Goal: Task Accomplishment & Management: Manage account settings

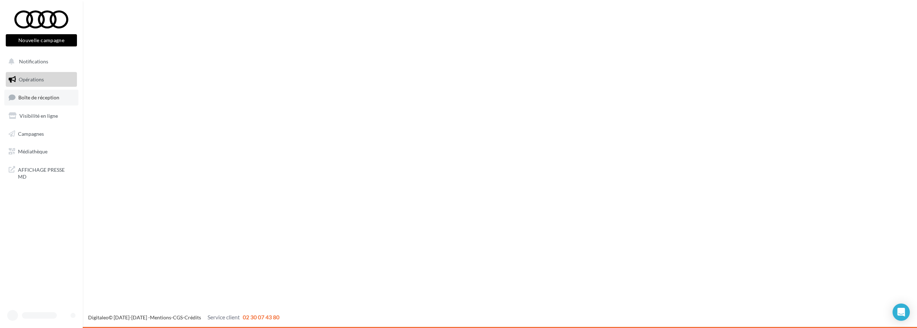
click at [58, 95] on span "Boîte de réception" at bounding box center [38, 97] width 41 height 6
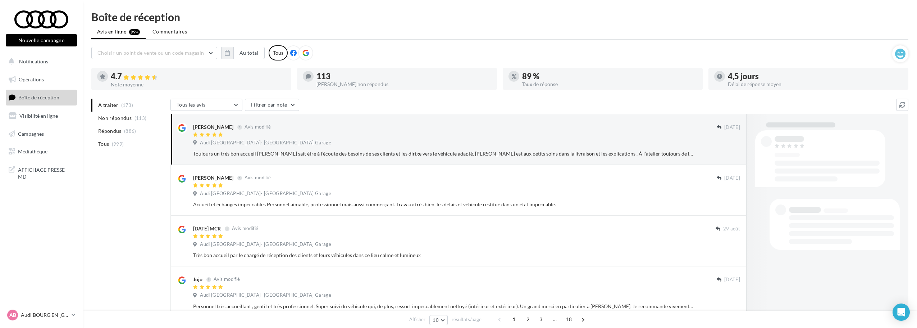
click at [296, 54] on div at bounding box center [293, 52] width 15 height 15
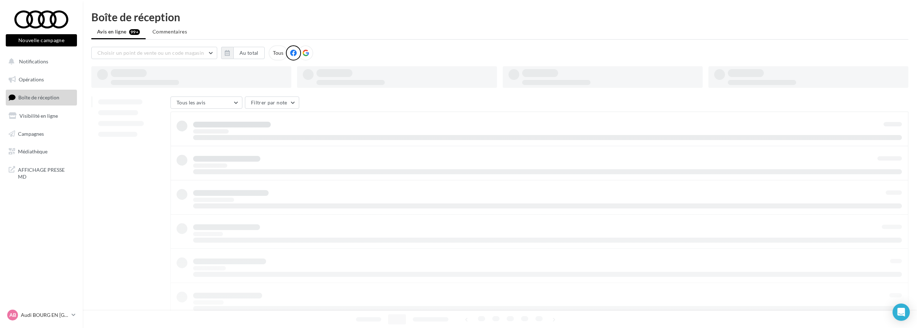
click at [302, 54] on icon at bounding box center [305, 53] width 6 height 6
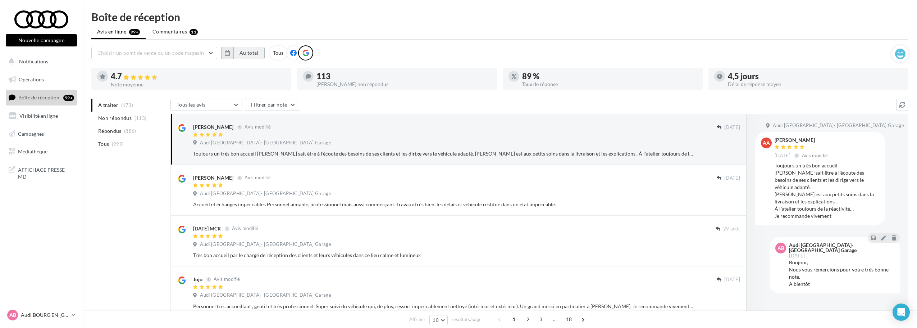
click at [246, 51] on button "Au total" at bounding box center [248, 53] width 31 height 12
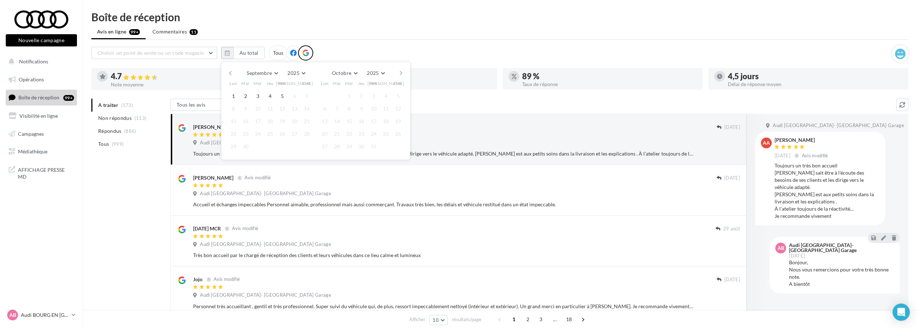
click at [231, 72] on button "button" at bounding box center [230, 73] width 6 height 10
click at [280, 94] on button "1" at bounding box center [282, 96] width 11 height 11
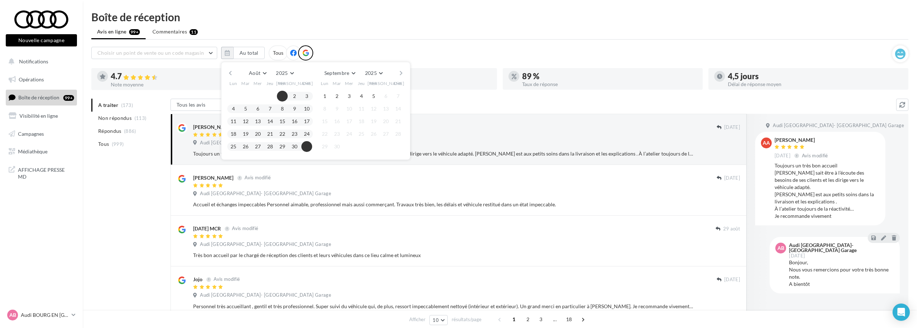
click at [305, 144] on button "31" at bounding box center [306, 146] width 11 height 11
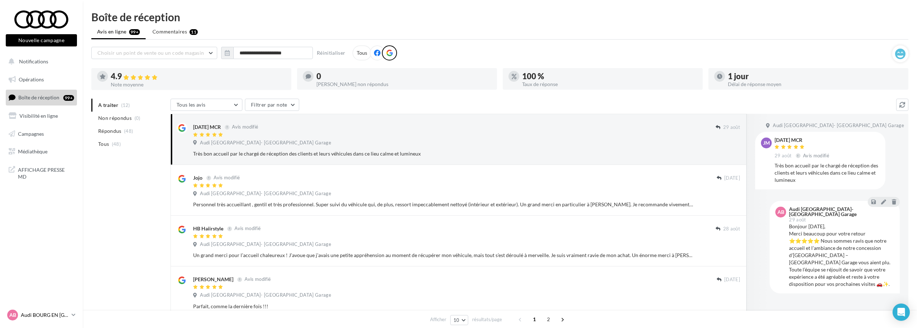
click at [47, 308] on link "AB Audi BOURG EN [GEOGRAPHIC_DATA] audi-bour-rou" at bounding box center [41, 315] width 71 height 14
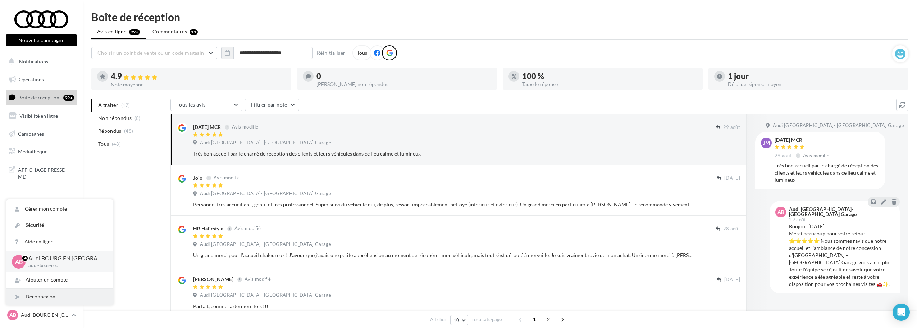
click at [43, 295] on div "Déconnexion" at bounding box center [59, 296] width 107 height 16
